Goal: Information Seeking & Learning: Check status

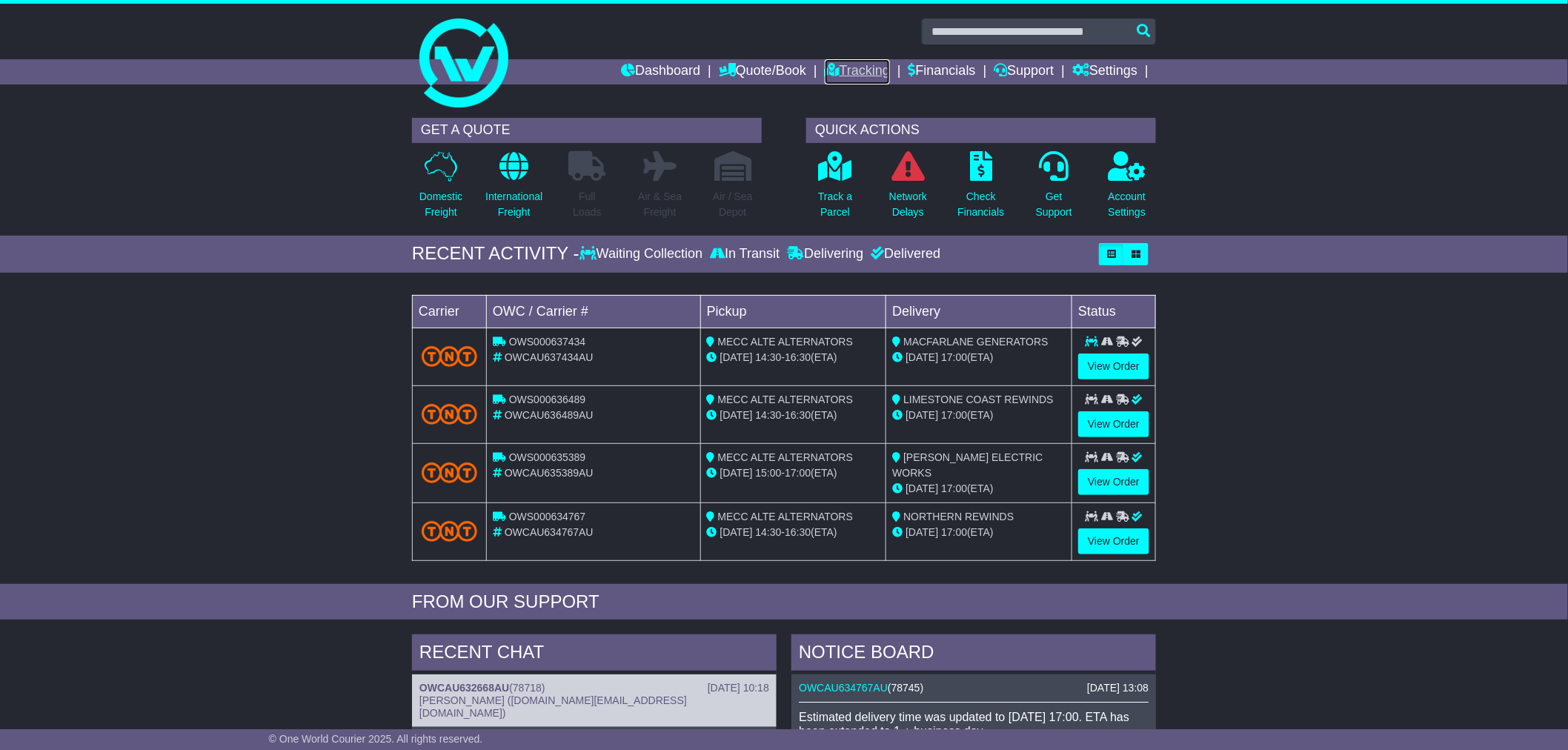
click at [849, 73] on link "Tracking" at bounding box center [857, 71] width 65 height 25
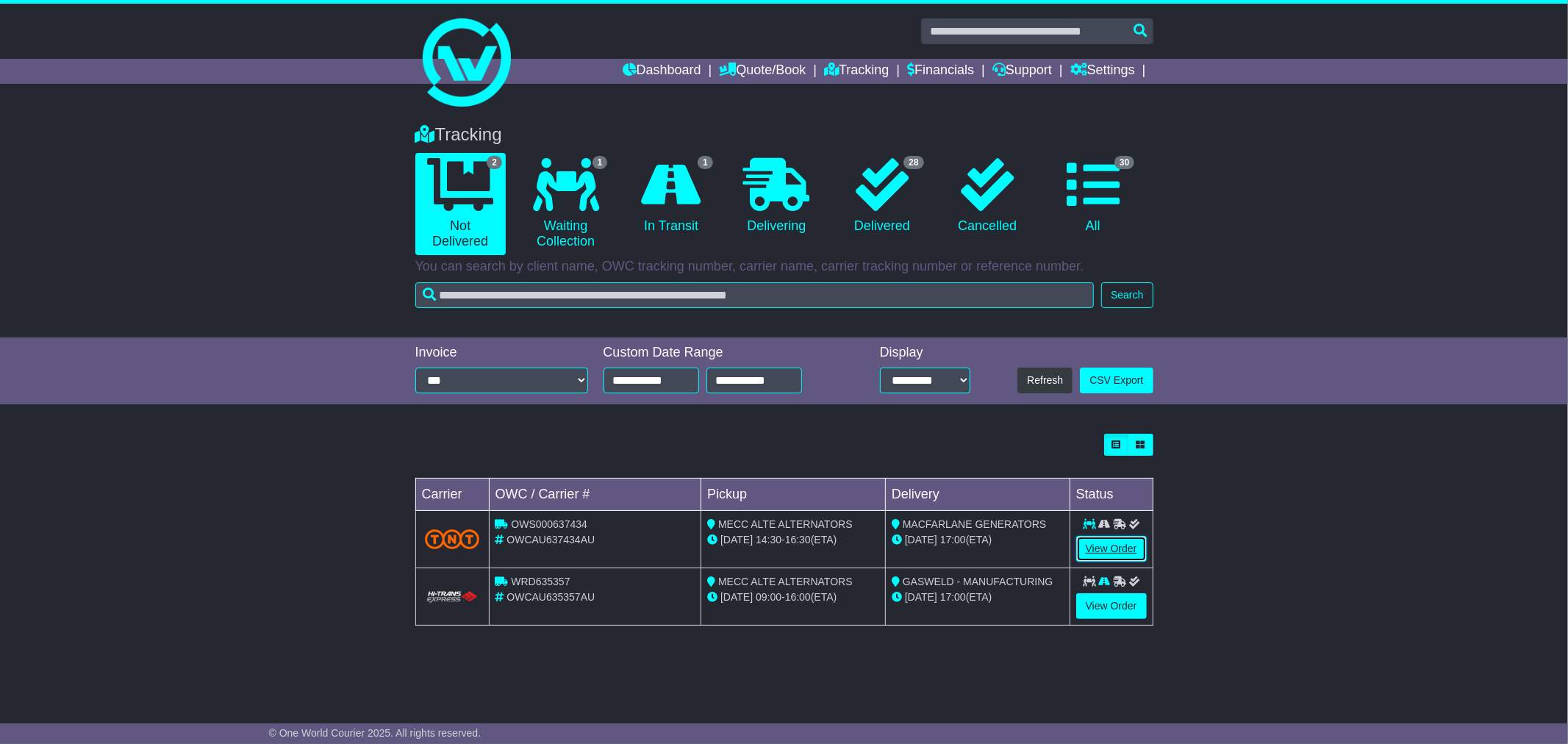
click at [1093, 546] on link "View Order" at bounding box center [1111, 548] width 71 height 26
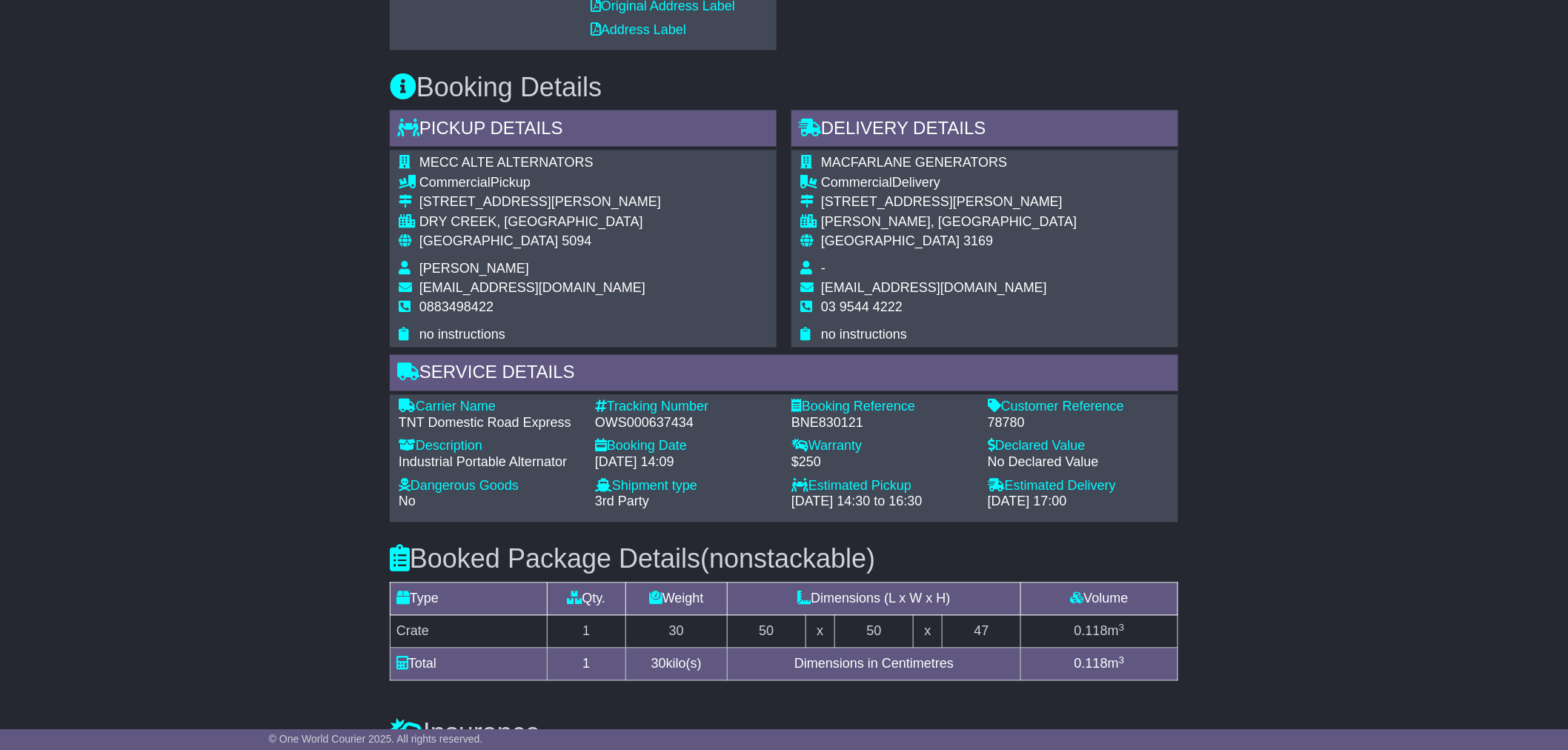
scroll to position [905, 0]
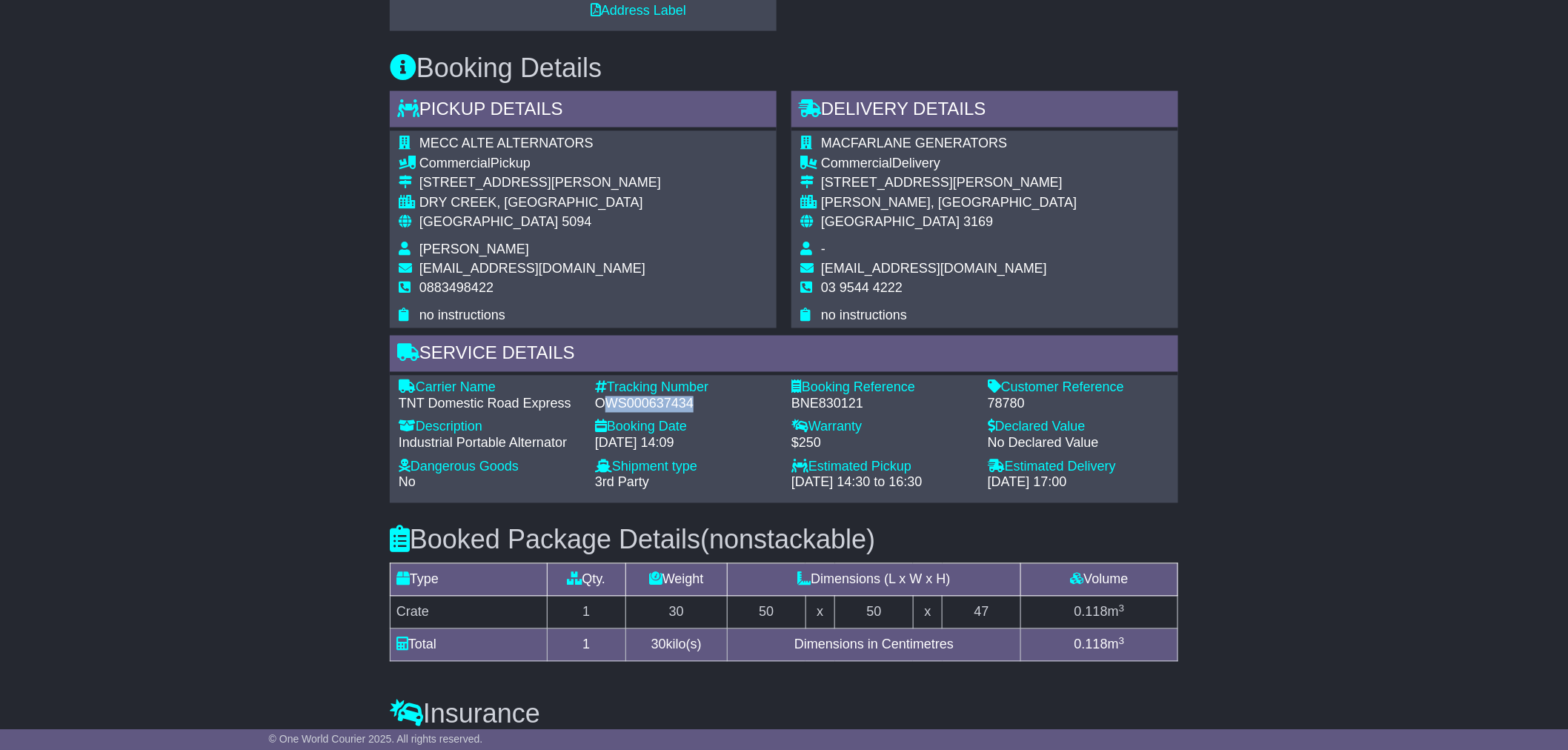
drag, startPoint x: 686, startPoint y: 402, endPoint x: 602, endPoint y: 403, distance: 84.0
click at [602, 403] on div "OWS000637434" at bounding box center [685, 405] width 182 height 16
click at [704, 404] on div "OWS000637434" at bounding box center [685, 405] width 182 height 16
drag, startPoint x: 703, startPoint y: 397, endPoint x: 596, endPoint y: 402, distance: 107.1
click at [596, 402] on div "OWS000637434" at bounding box center [685, 405] width 182 height 16
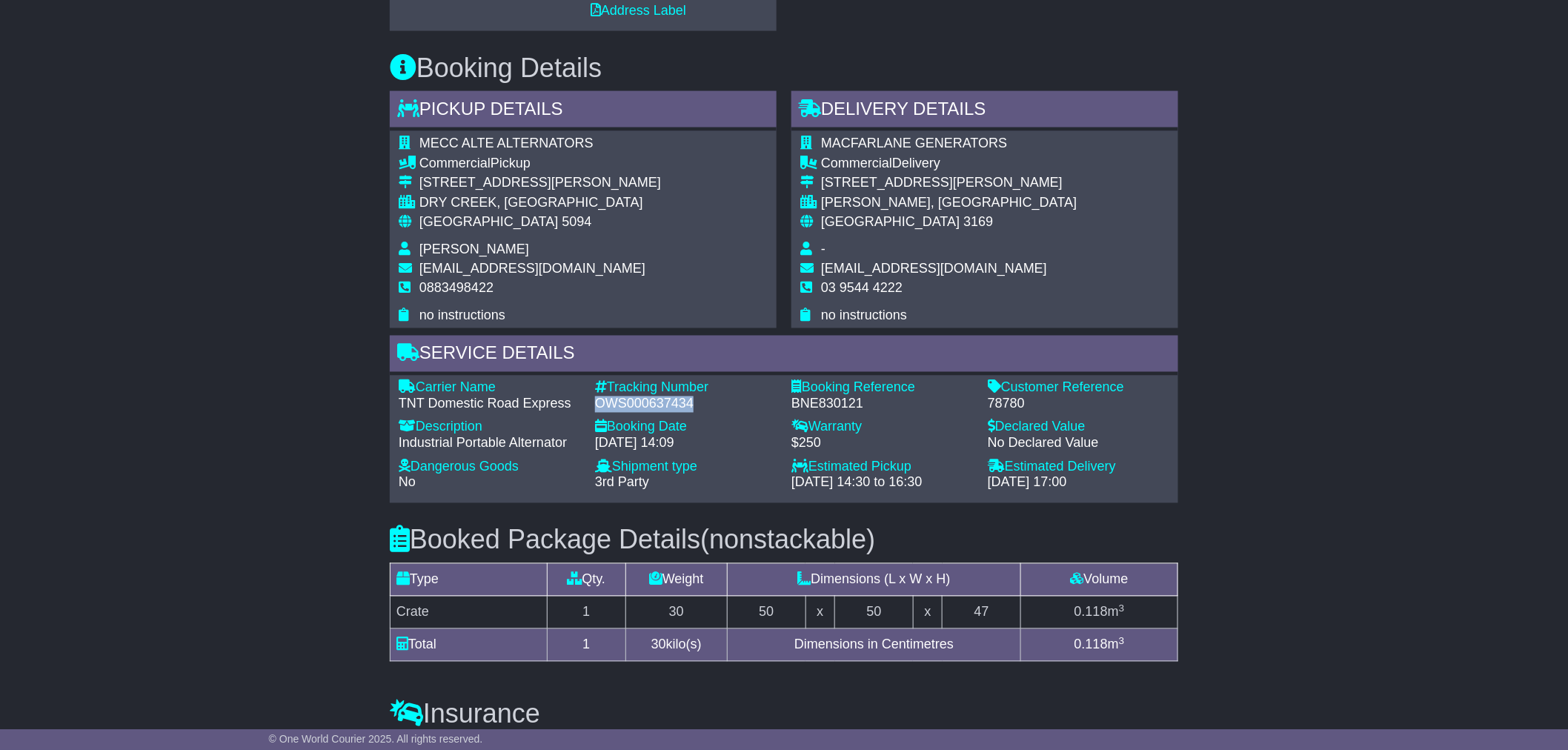
copy div "OWS000637434"
